Goal: Information Seeking & Learning: Learn about a topic

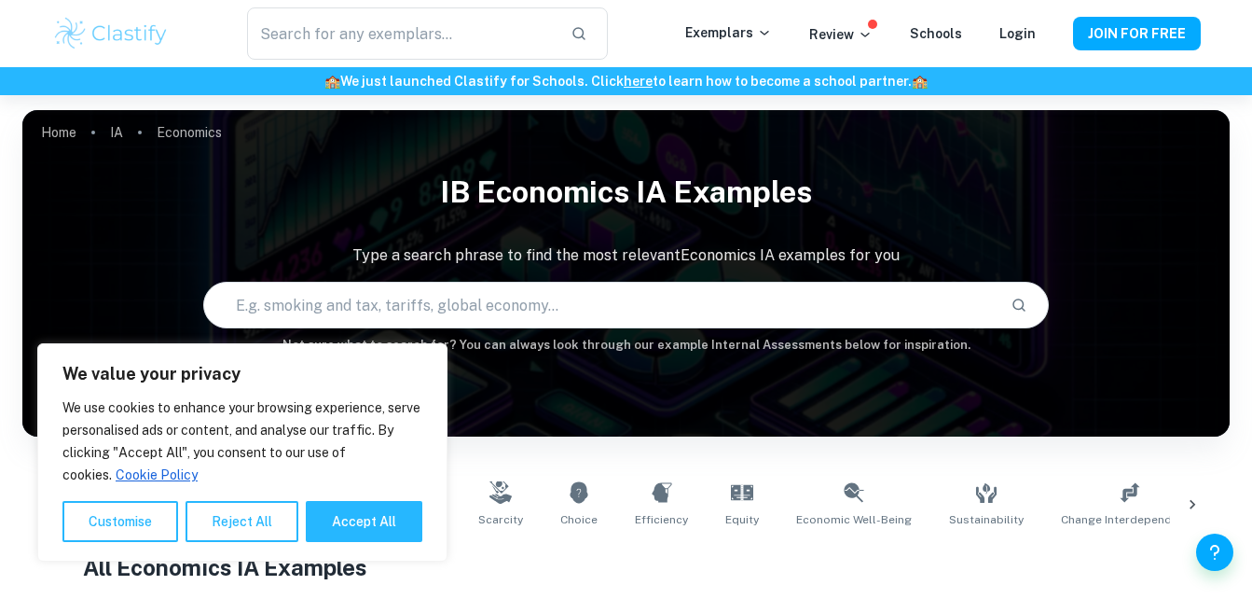
scroll to position [489, 0]
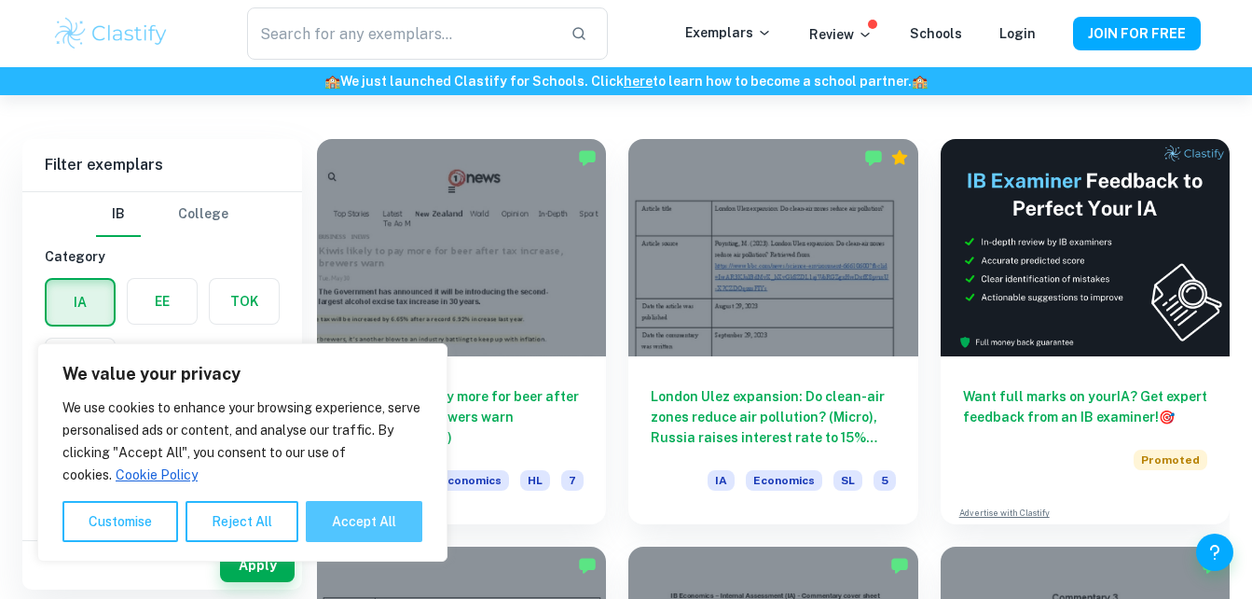
click at [357, 520] on button "Accept All" at bounding box center [364, 521] width 117 height 41
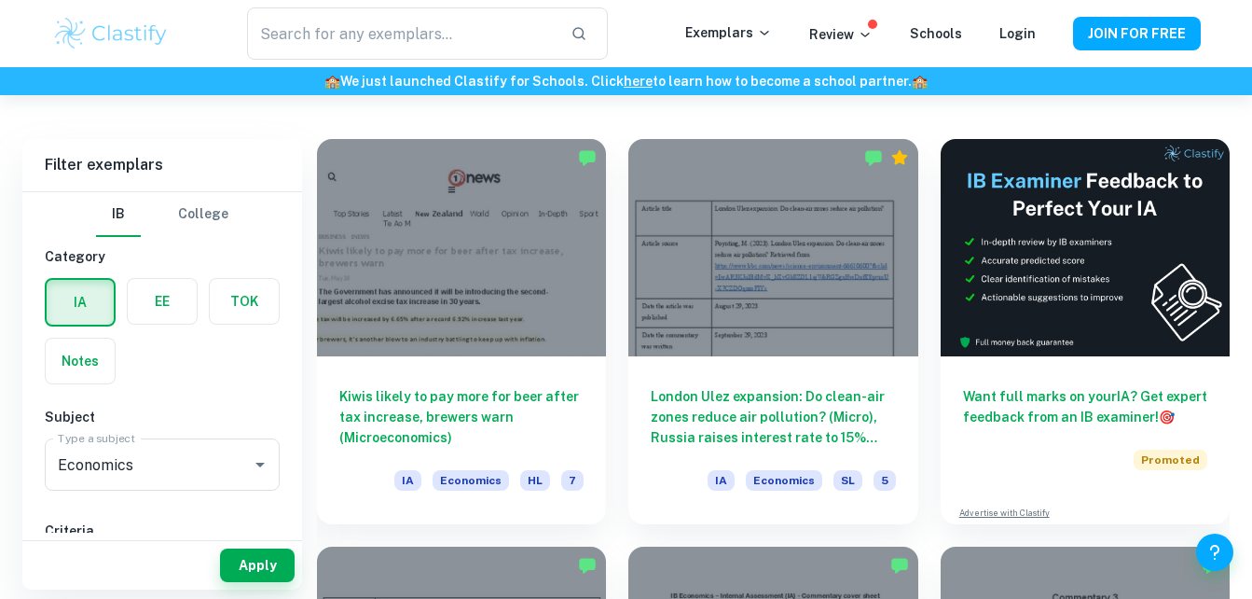
checkbox input "true"
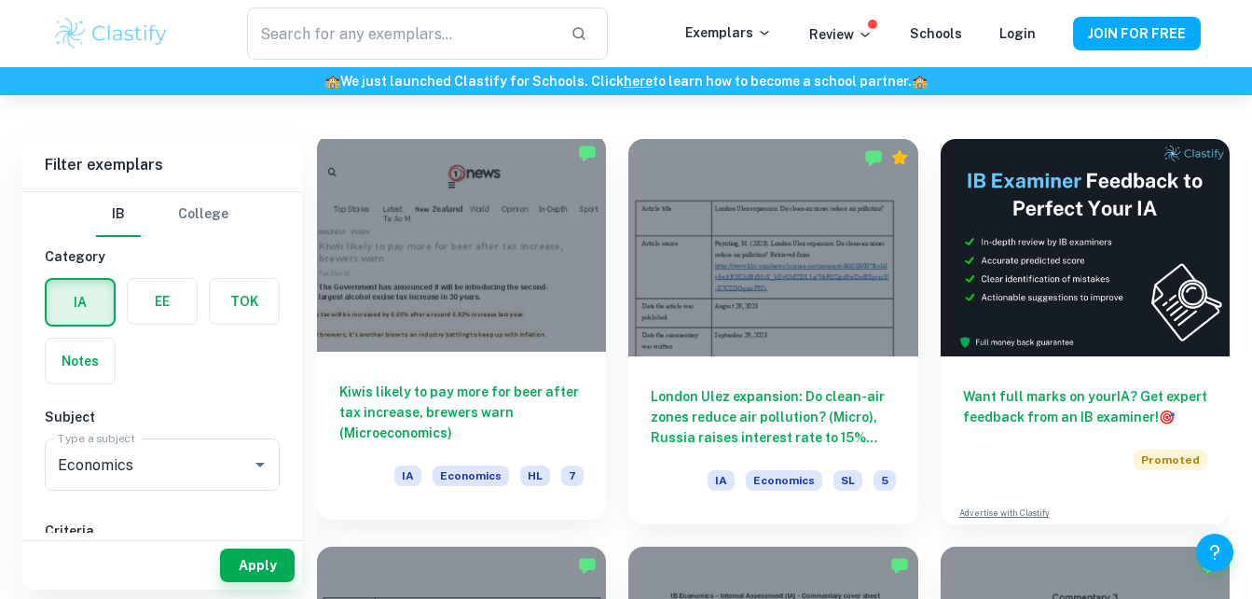
click at [416, 400] on h6 "Kiwis likely to pay more for beer after tax increase, brewers warn (Microeconom…" at bounding box center [461, 412] width 244 height 62
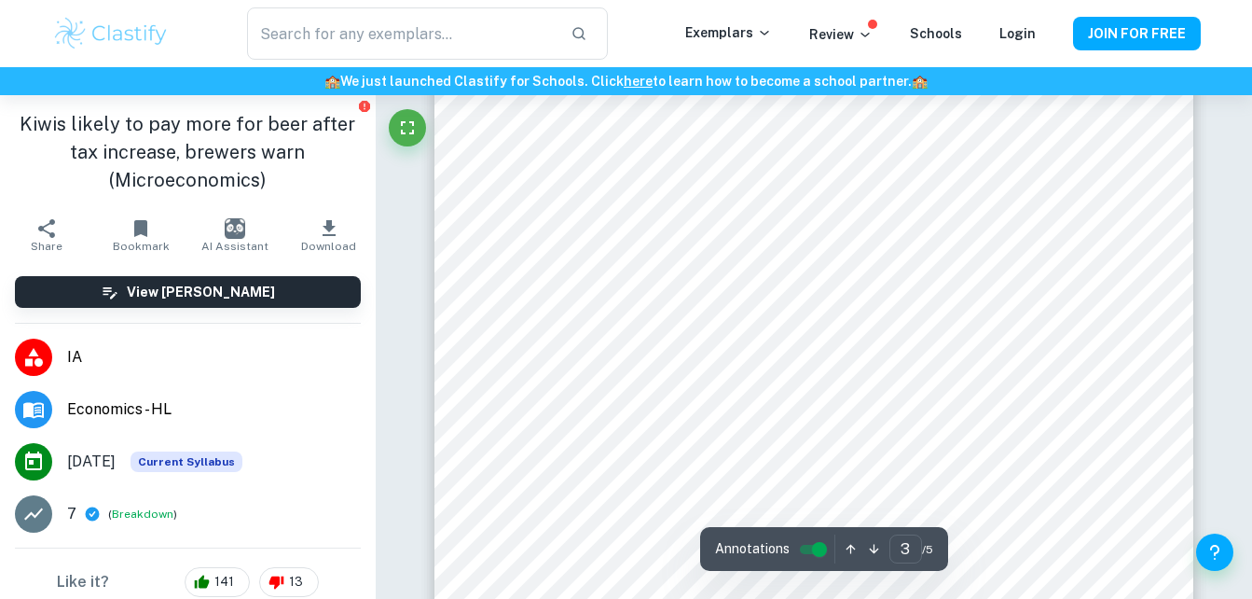
scroll to position [2597, 0]
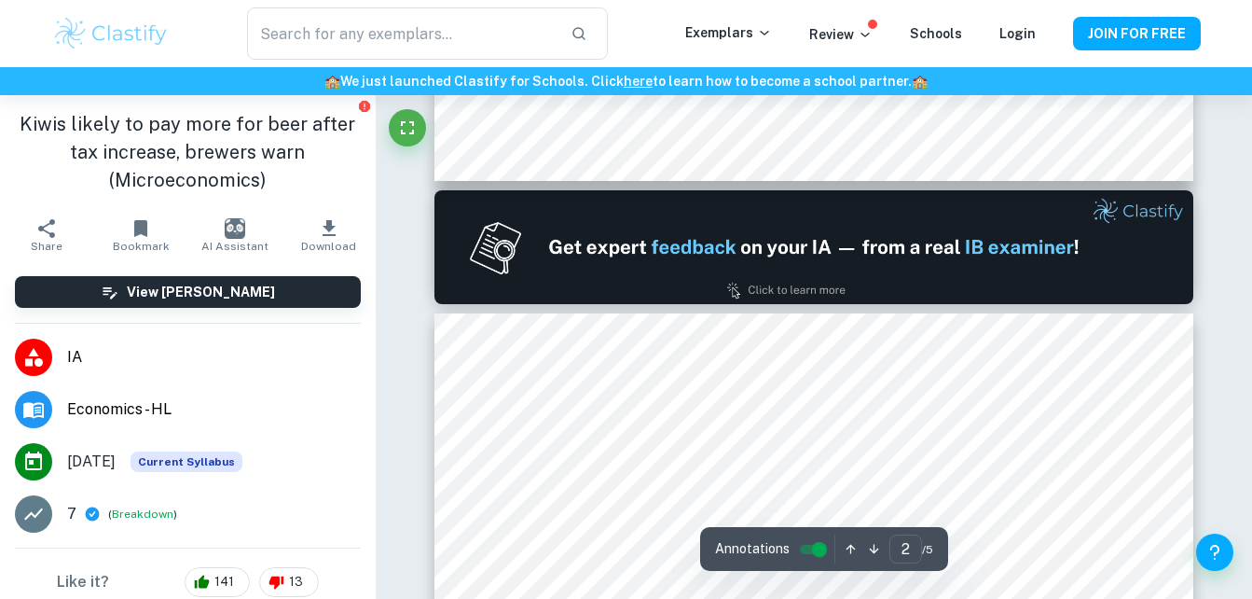
type input "1"
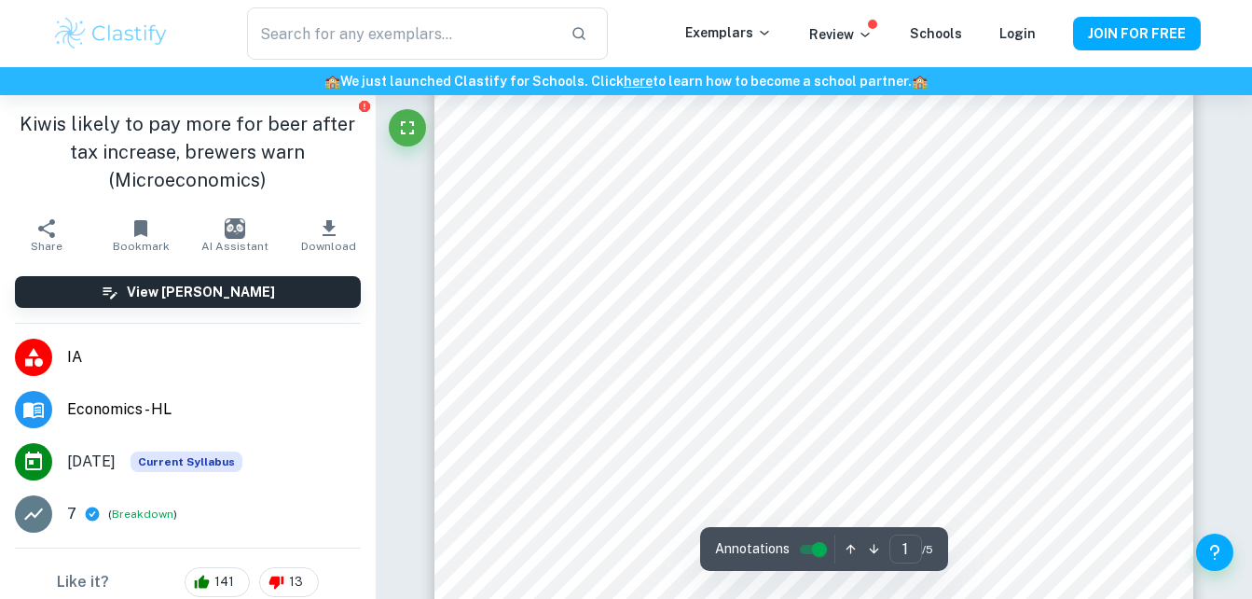
scroll to position [156, 0]
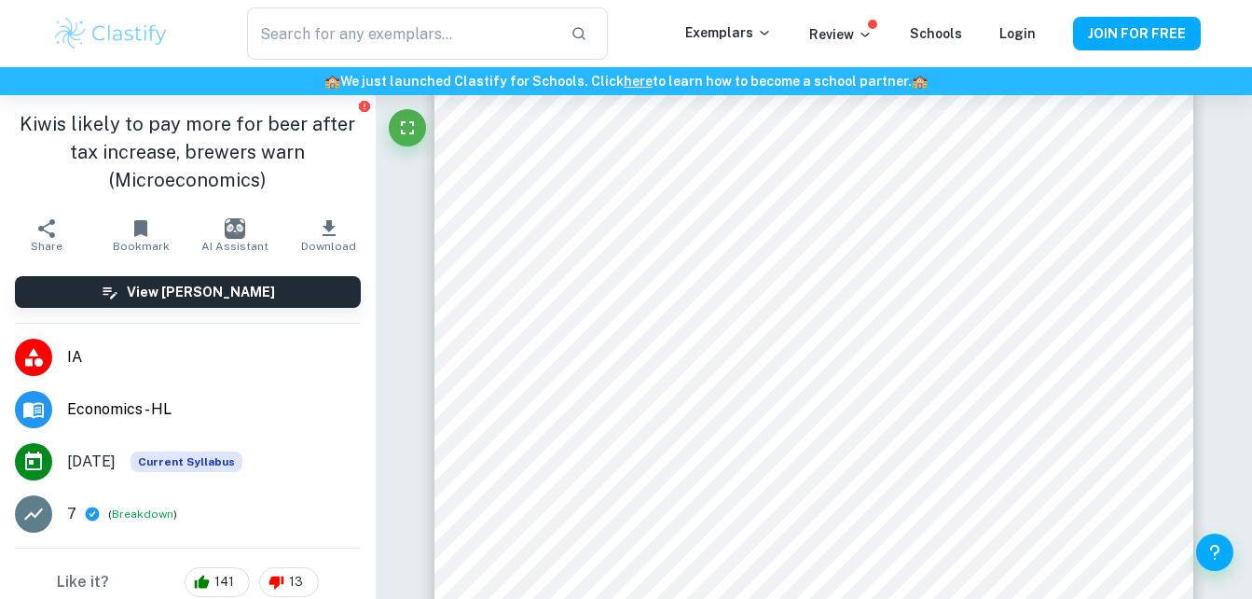
click at [79, 364] on span "IA" at bounding box center [214, 357] width 294 height 22
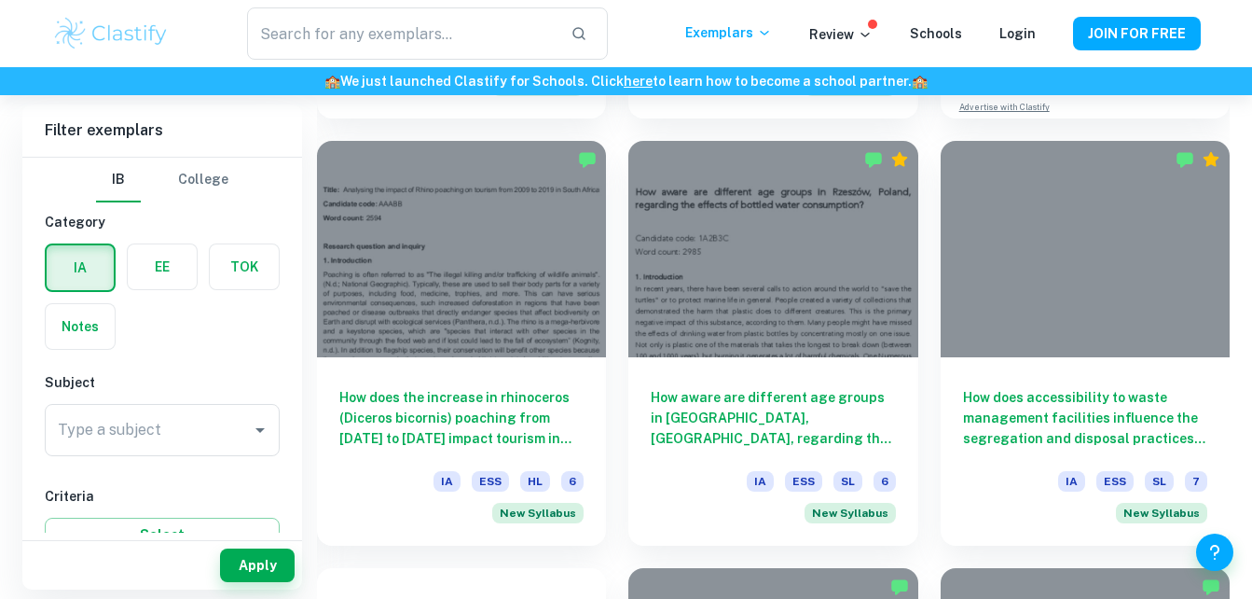
scroll to position [916, 0]
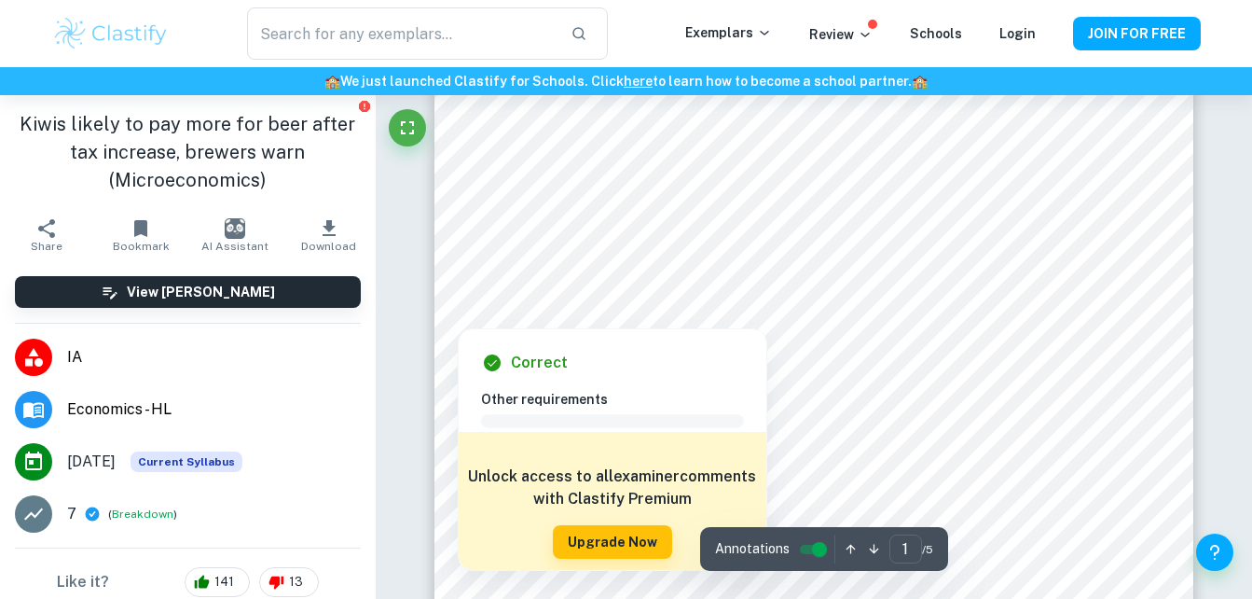
scroll to position [187, 0]
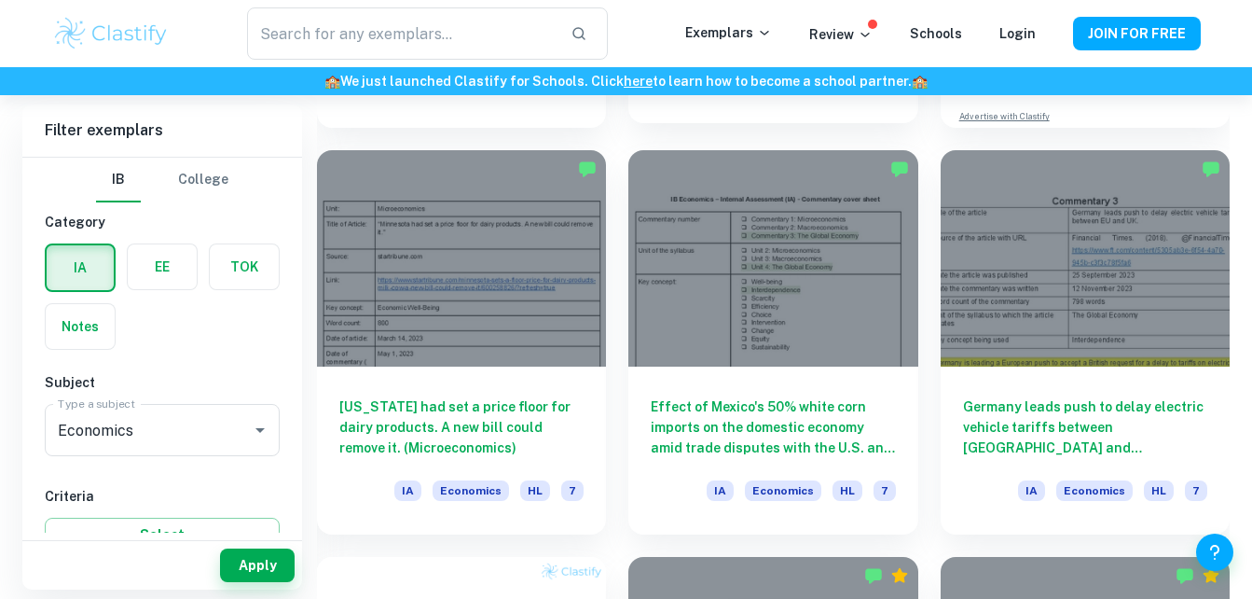
scroll to position [887, 0]
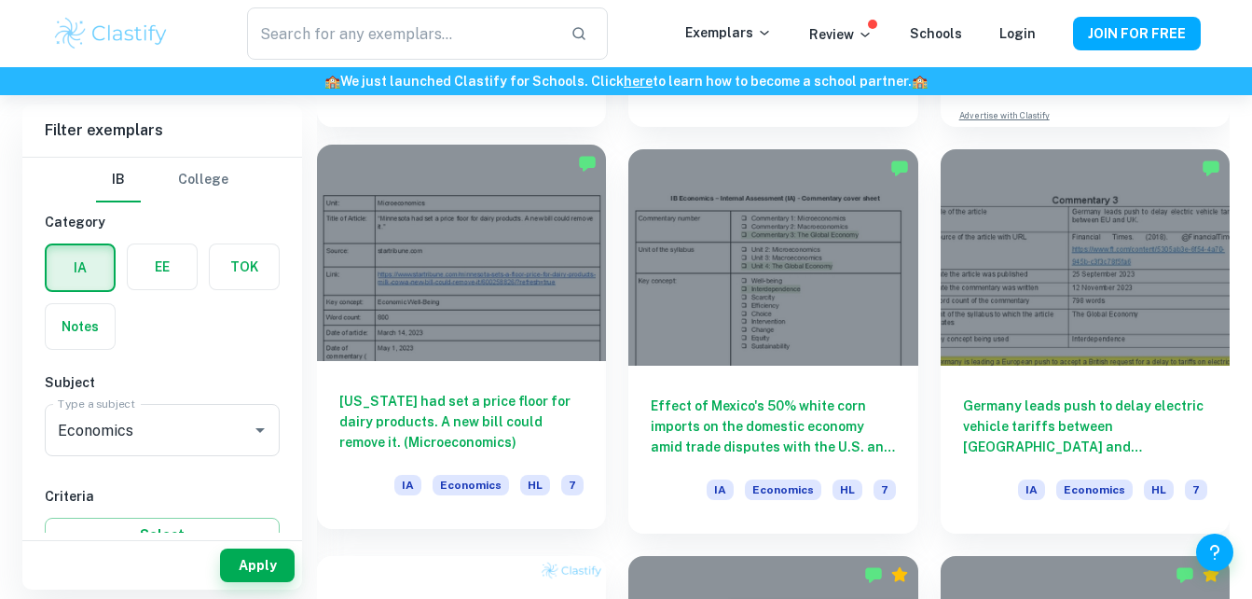
click at [514, 410] on h6 "[US_STATE] had set a price floor for dairy products. A new bill could remove it…" at bounding box center [461, 422] width 244 height 62
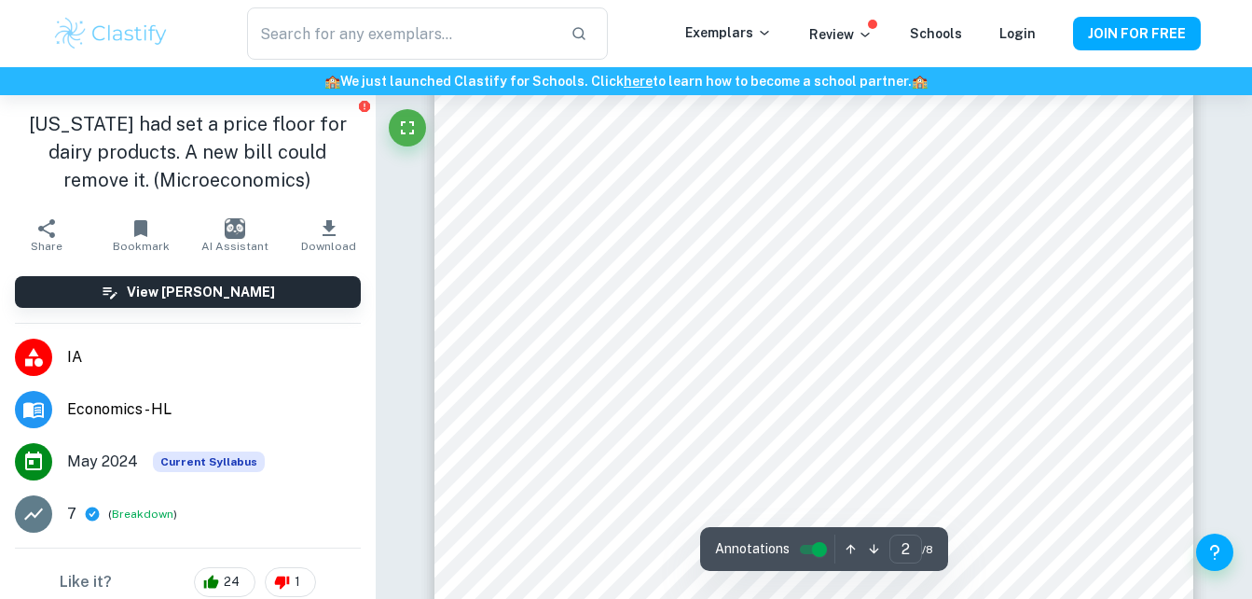
scroll to position [38, 0]
type input "1"
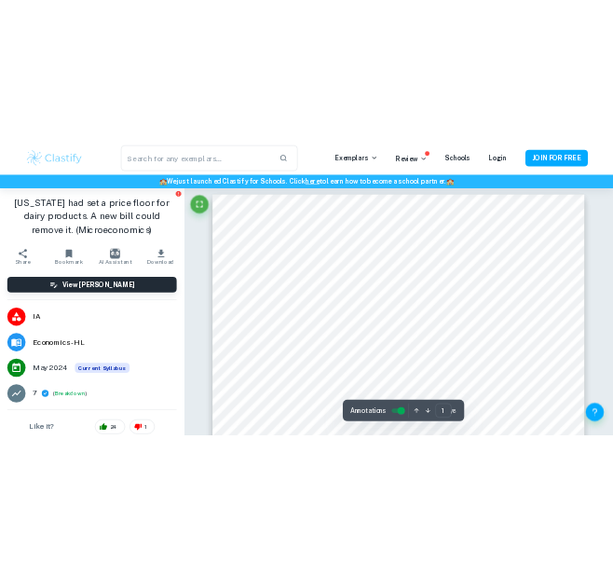
scroll to position [0, 0]
